Goal: Task Accomplishment & Management: Use online tool/utility

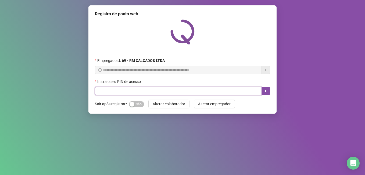
click at [109, 92] on input "text" at bounding box center [178, 90] width 167 height 9
type input "*****"
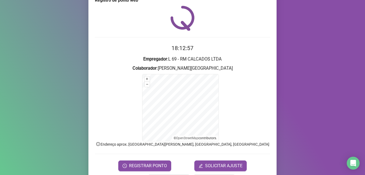
scroll to position [25, 0]
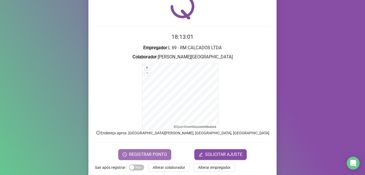
click at [143, 155] on span "REGISTRAR PONTO" at bounding box center [148, 154] width 38 height 6
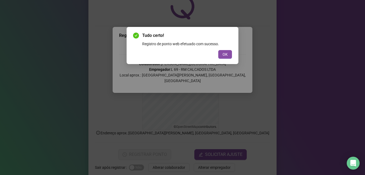
click at [228, 54] on button "OK" at bounding box center [225, 54] width 14 height 9
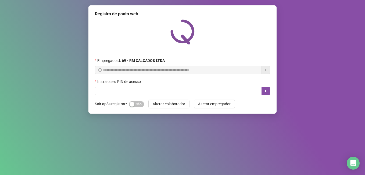
click at [125, 83] on label "Insira o seu PIN de acesso" at bounding box center [119, 81] width 49 height 6
click at [126, 88] on input "text" at bounding box center [178, 90] width 167 height 9
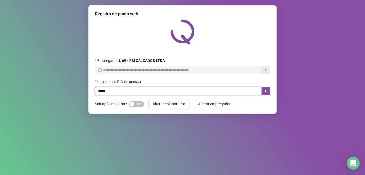
type input "*****"
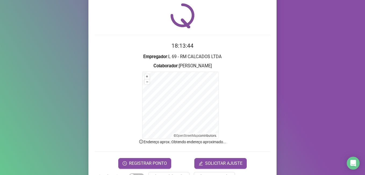
scroll to position [34, 0]
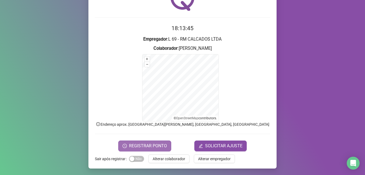
click at [149, 146] on span "REGISTRAR PONTO" at bounding box center [148, 145] width 38 height 6
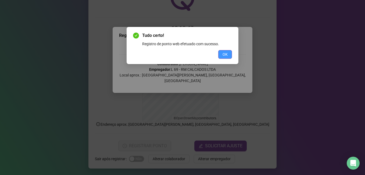
click at [229, 56] on button "OK" at bounding box center [225, 54] width 14 height 9
